Goal: Find specific page/section: Find specific page/section

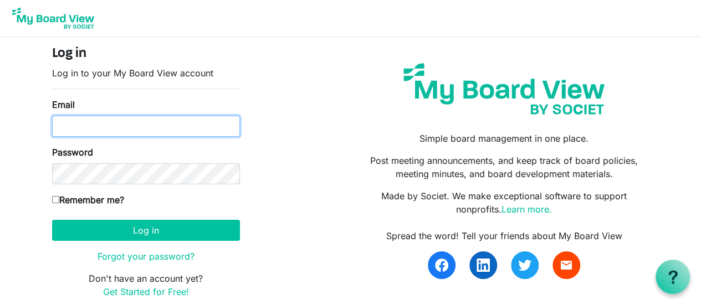
click at [95, 127] on input "Email" at bounding box center [146, 126] width 188 height 21
type input "[EMAIL_ADDRESS][DOMAIN_NAME]"
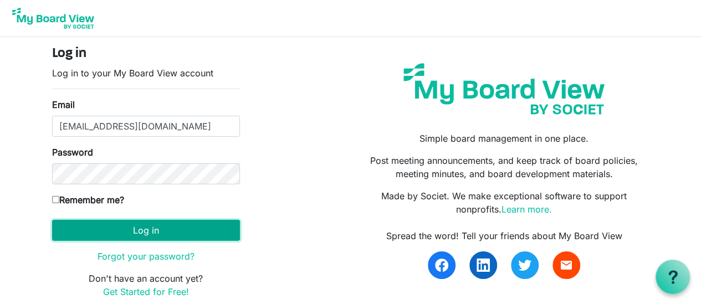
click at [113, 233] on button "Log in" at bounding box center [146, 230] width 188 height 21
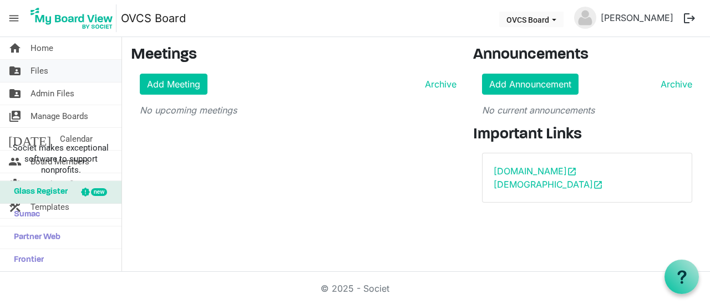
click at [39, 72] on span "Files" at bounding box center [39, 71] width 18 height 22
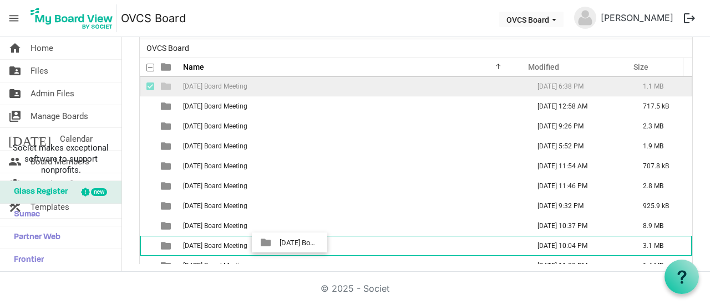
drag, startPoint x: 268, startPoint y: 86, endPoint x: 276, endPoint y: 243, distance: 157.1
